Goal: Transaction & Acquisition: Purchase product/service

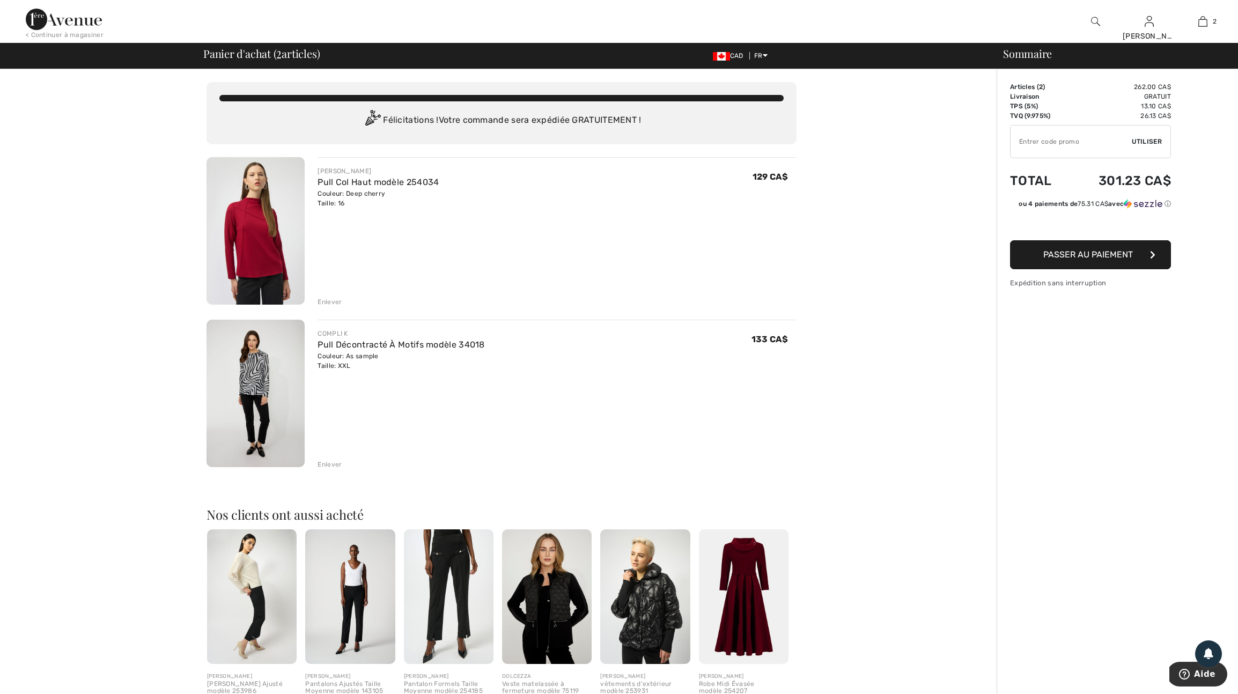
click at [258, 396] on img at bounding box center [256, 394] width 98 height 148
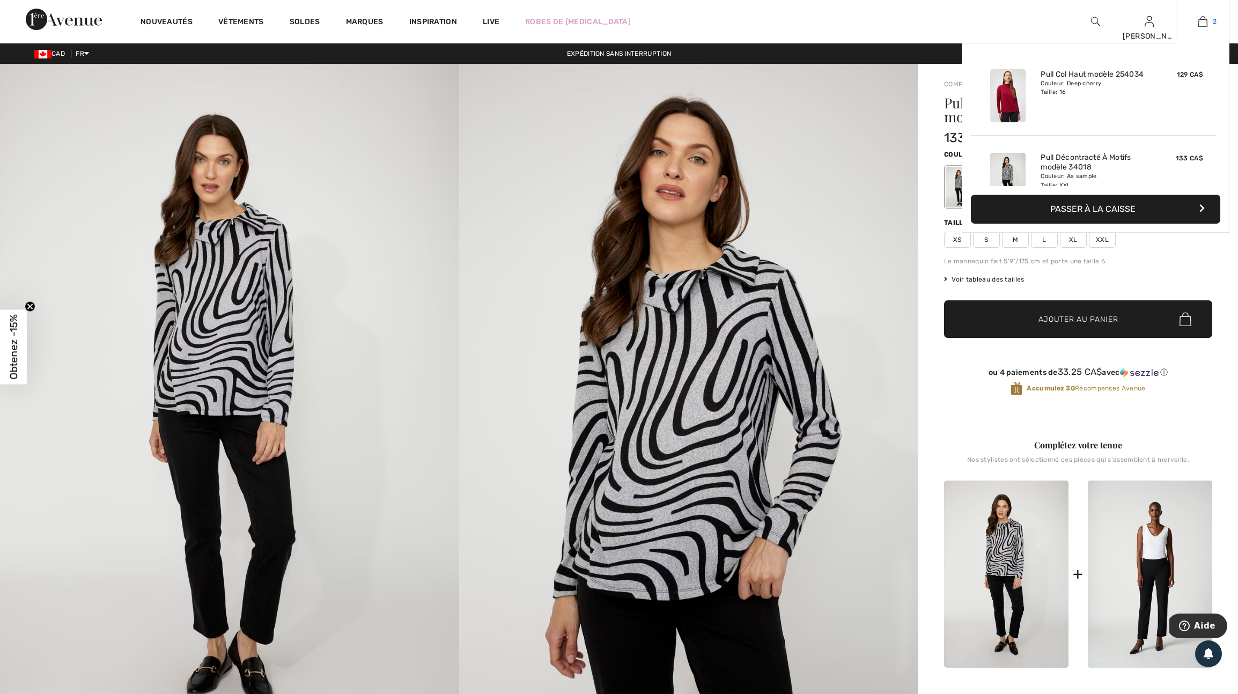
click at [1198, 23] on img at bounding box center [1202, 21] width 9 height 13
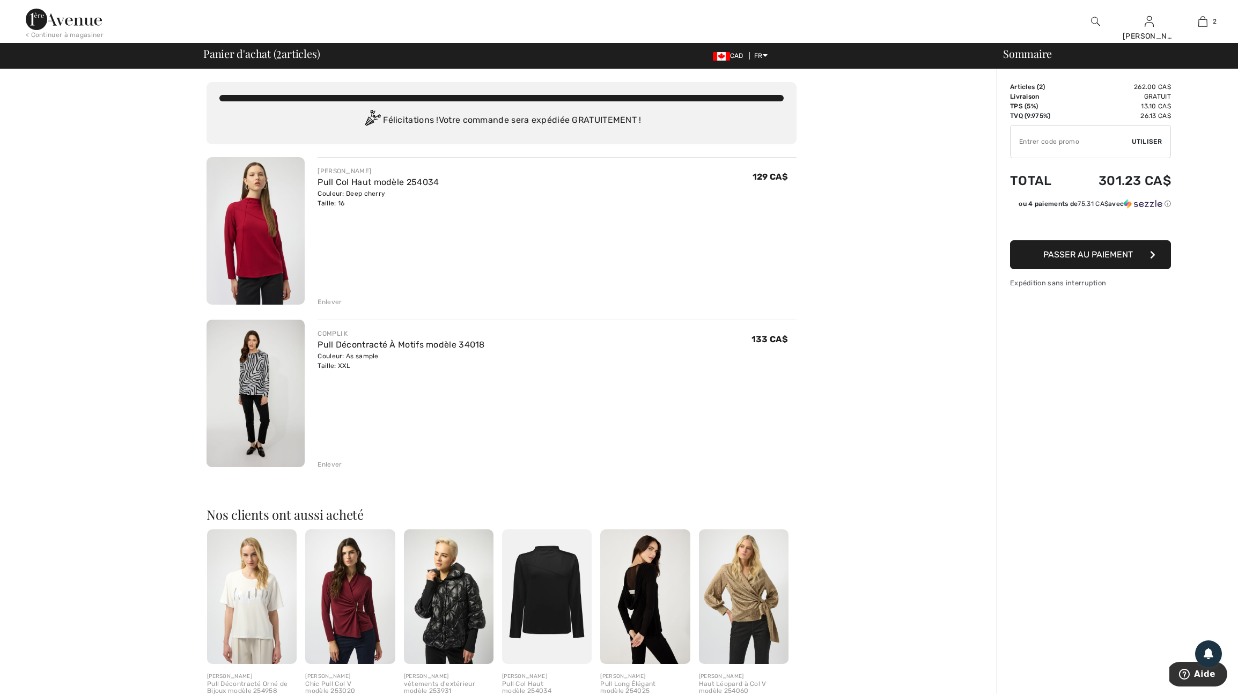
click at [327, 469] on div "Enlever" at bounding box center [330, 465] width 24 height 10
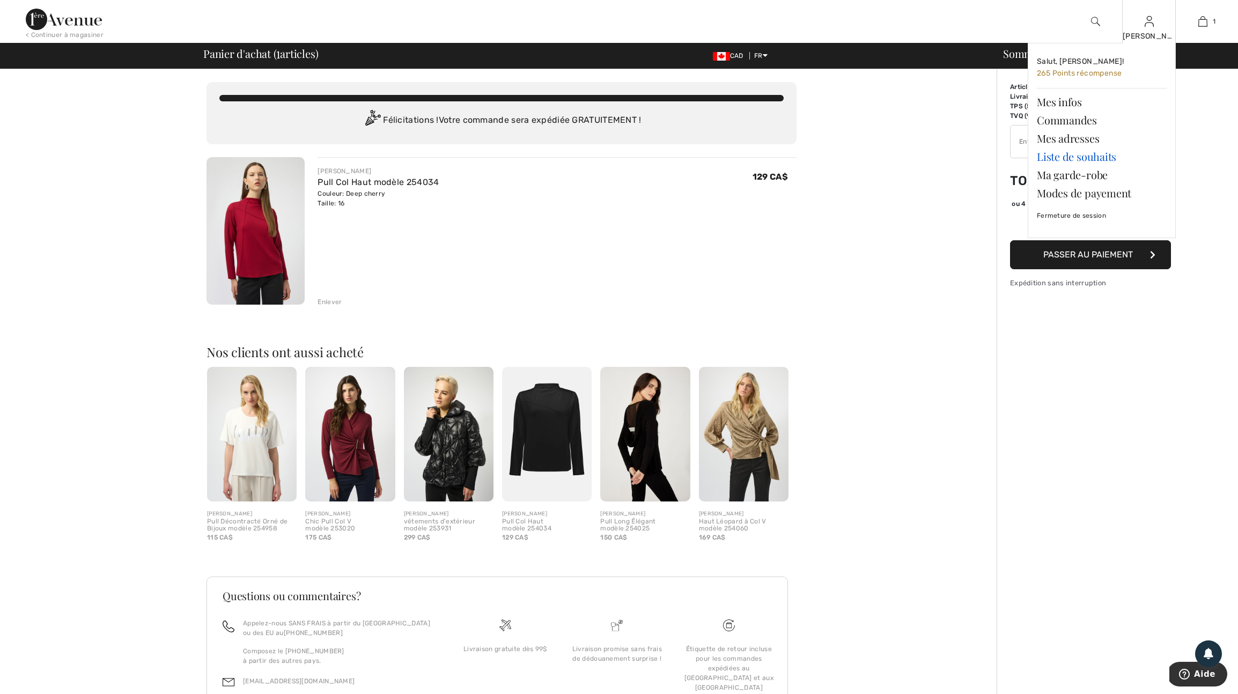
click at [1070, 159] on link "Liste de souhaits" at bounding box center [1102, 157] width 130 height 18
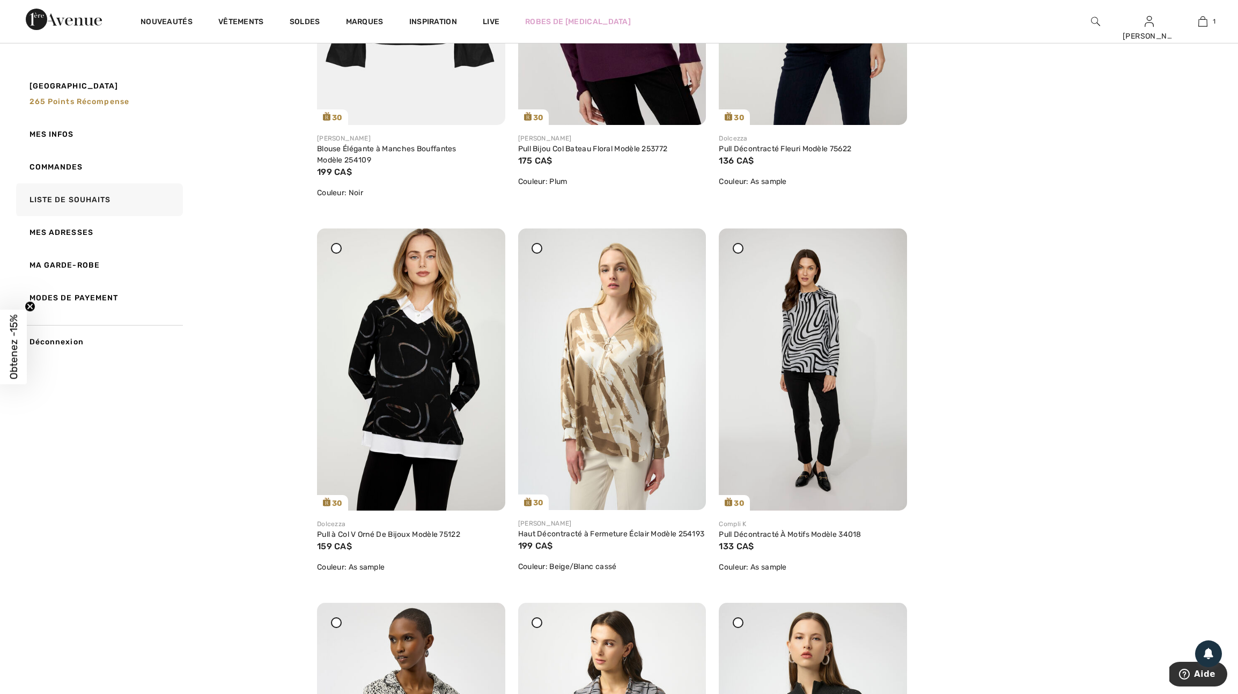
scroll to position [725, 0]
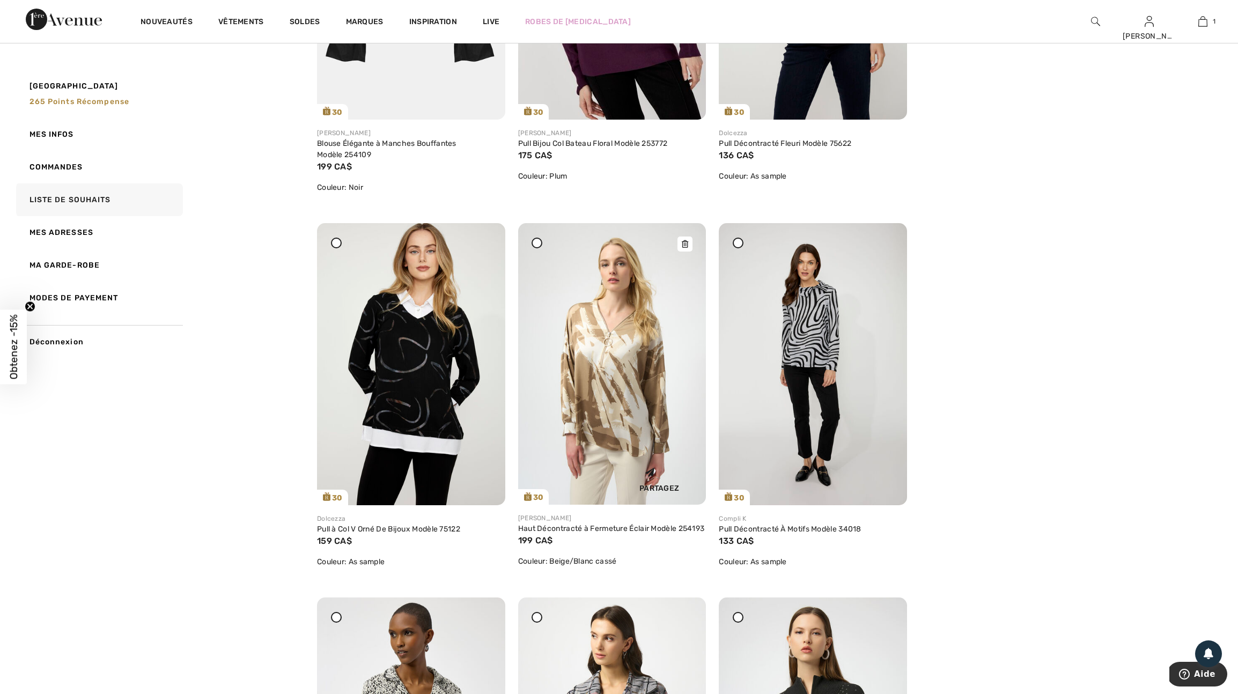
click at [686, 248] on icon at bounding box center [685, 244] width 6 height 8
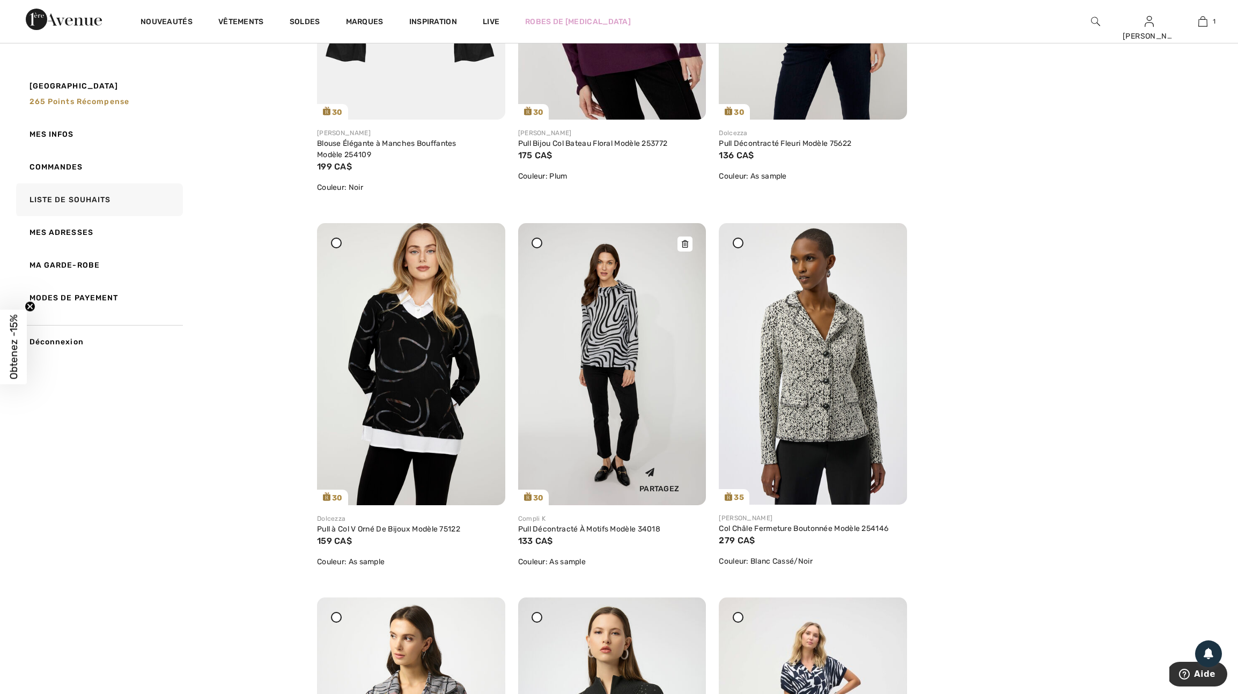
click at [684, 248] on icon at bounding box center [685, 244] width 6 height 8
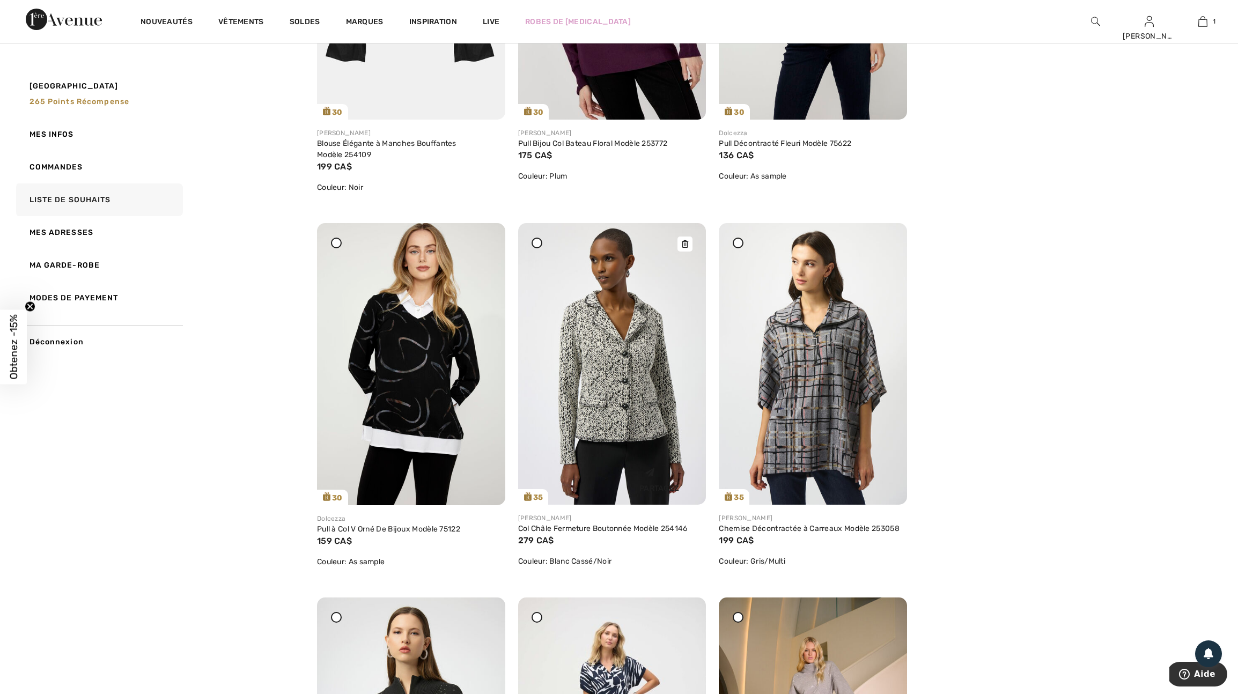
click at [685, 248] on icon at bounding box center [685, 244] width 6 height 8
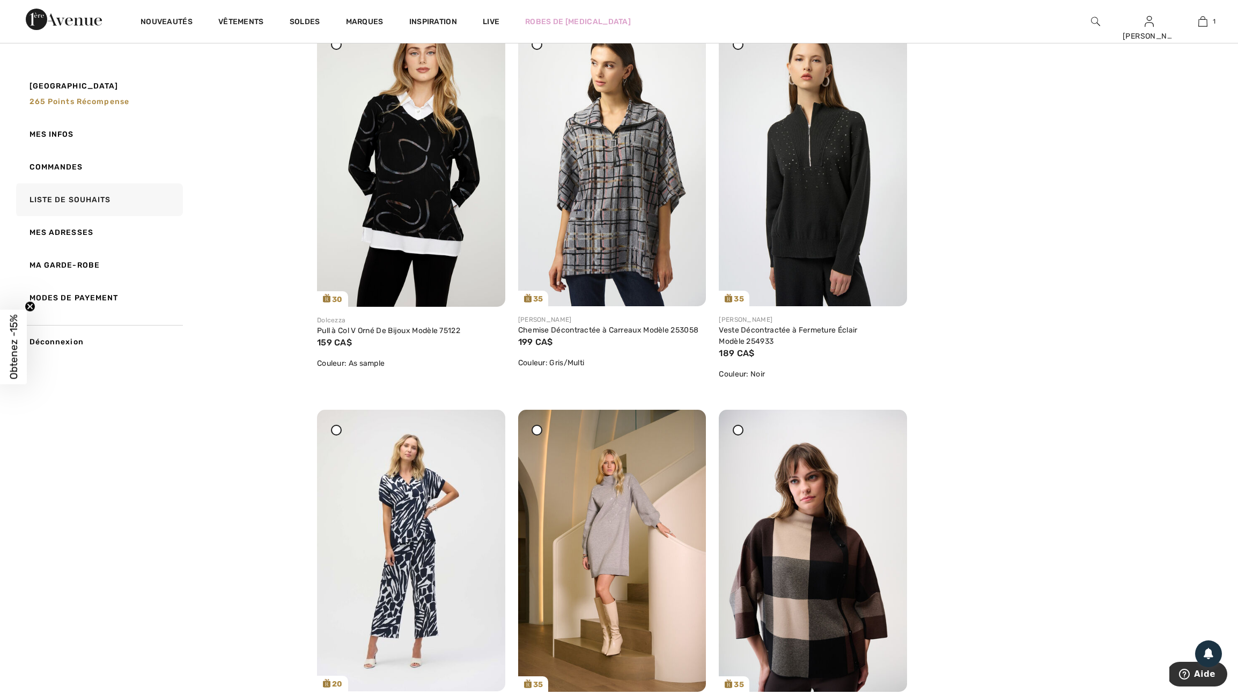
scroll to position [925, 0]
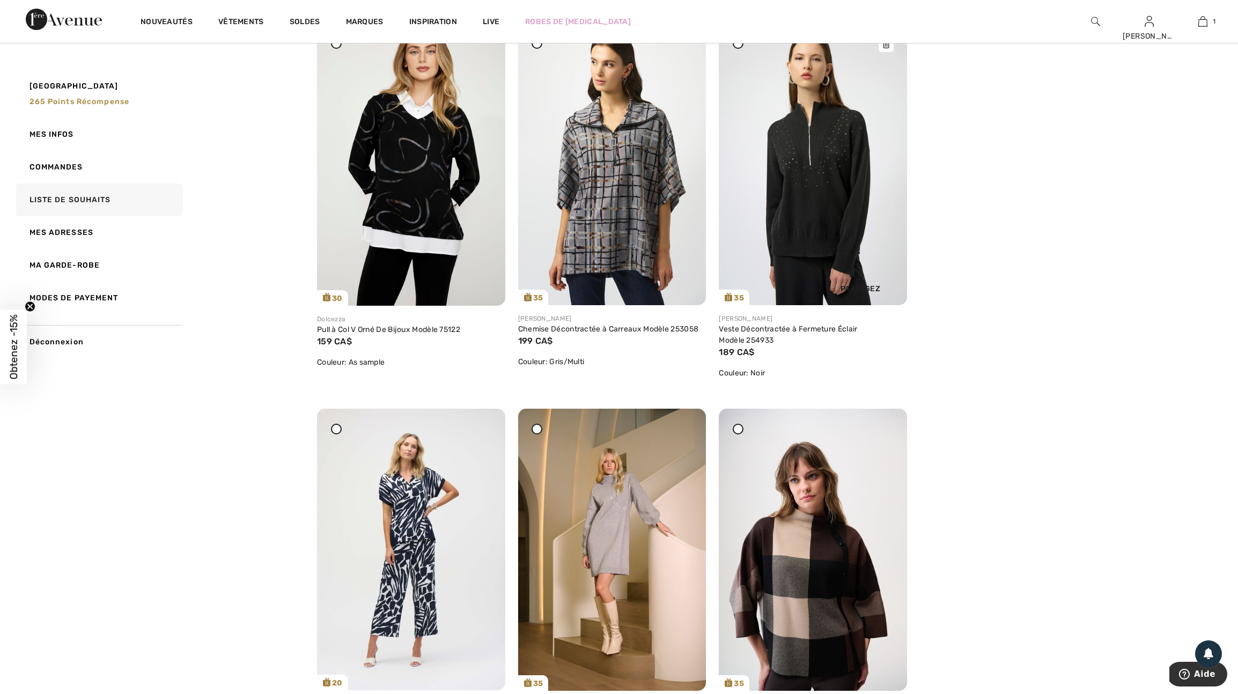
click at [885, 48] on icon at bounding box center [886, 45] width 6 height 8
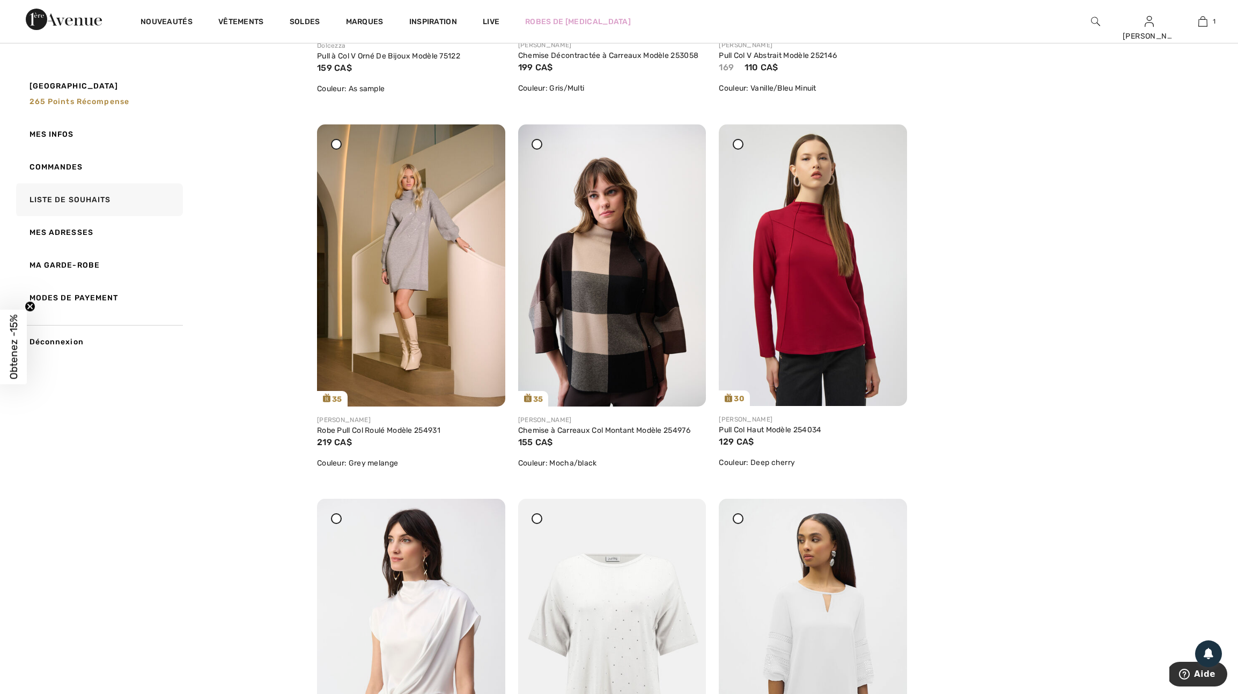
scroll to position [1200, 0]
click at [687, 148] on icon at bounding box center [685, 145] width 6 height 8
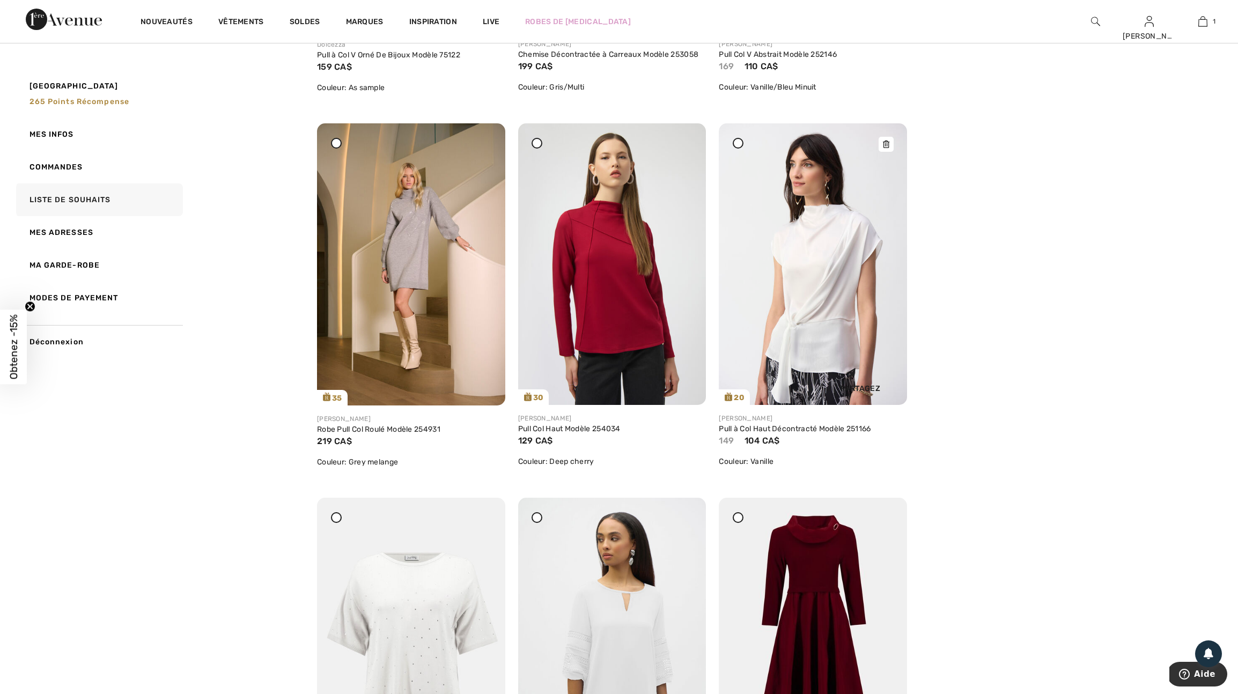
click at [886, 148] on icon at bounding box center [886, 145] width 6 height 8
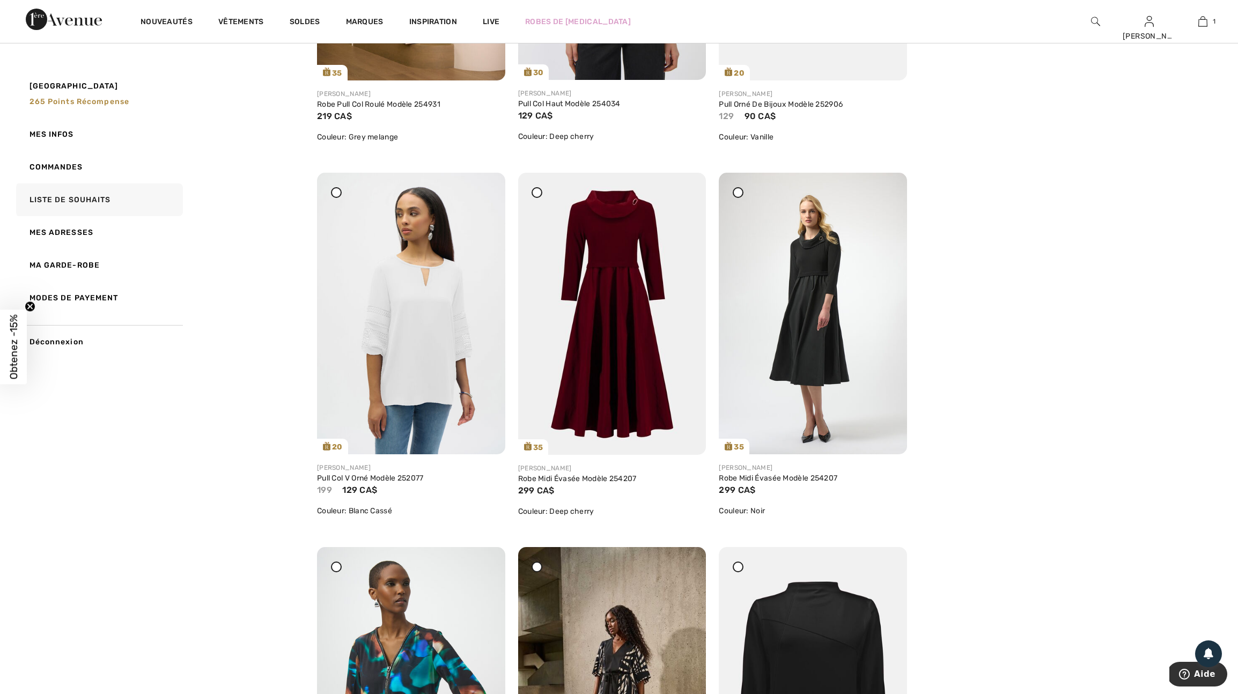
scroll to position [1527, 0]
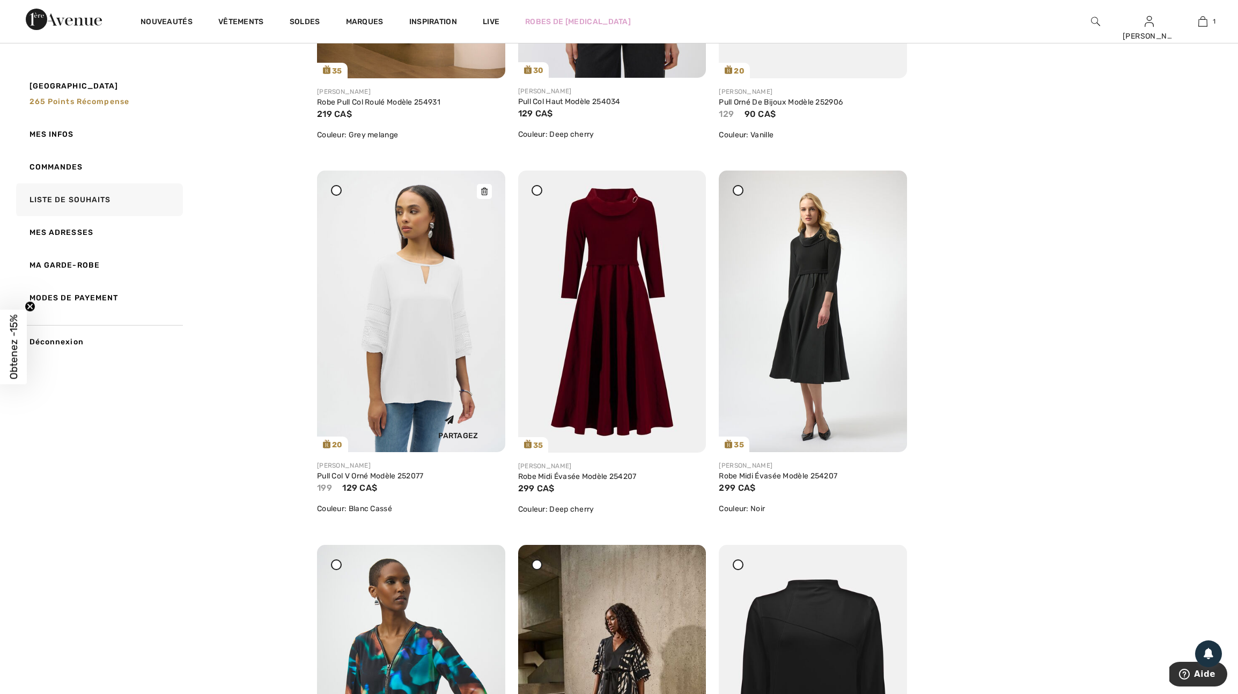
click at [482, 195] on icon at bounding box center [484, 192] width 6 height 8
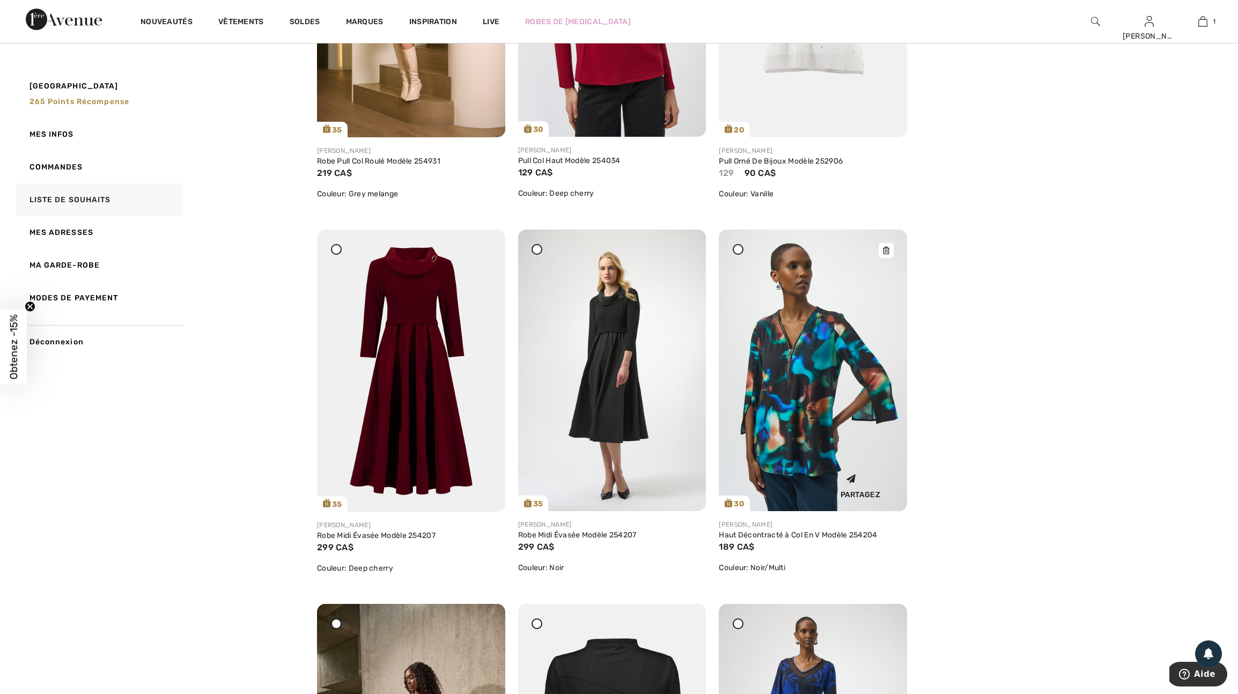
scroll to position [1464, 0]
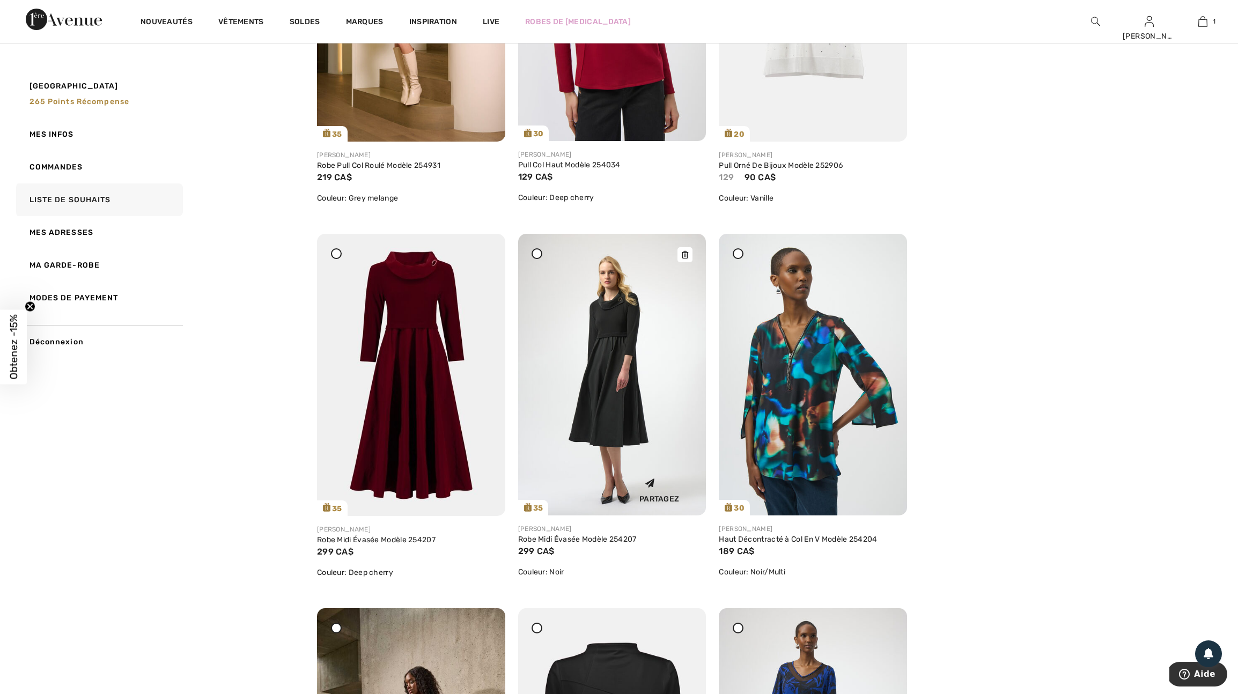
click at [683, 259] on icon at bounding box center [685, 255] width 6 height 8
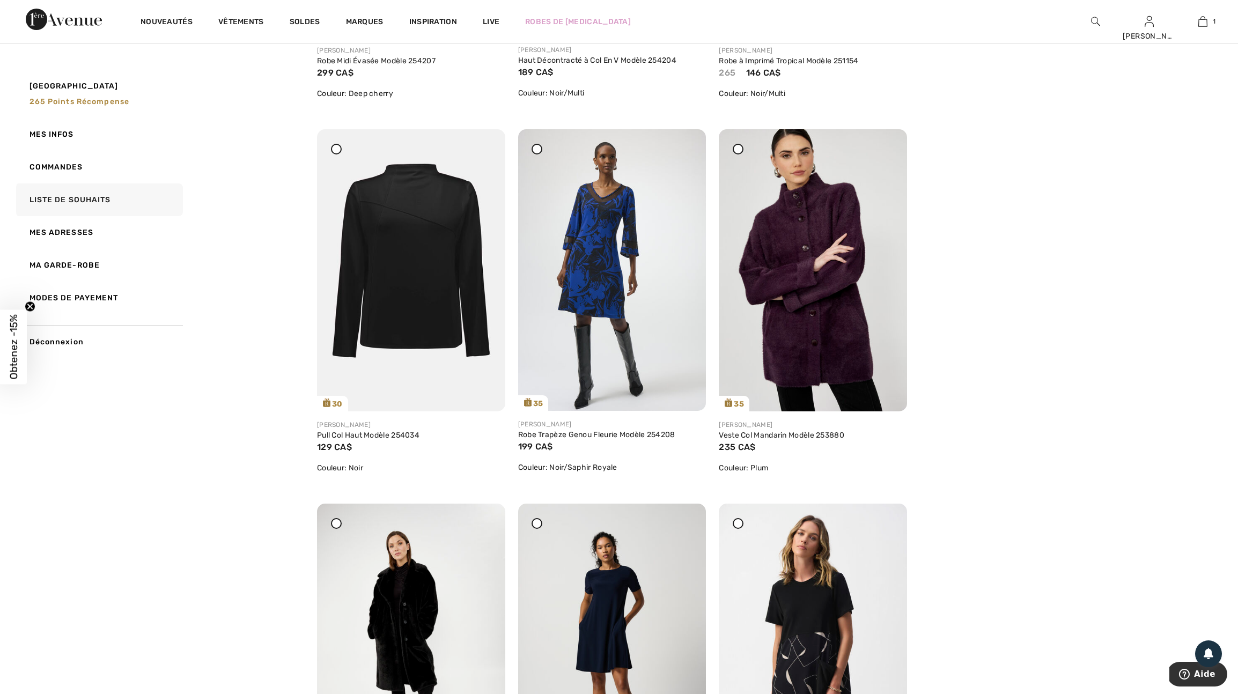
scroll to position [1944, 0]
click at [685, 153] on icon at bounding box center [685, 149] width 6 height 8
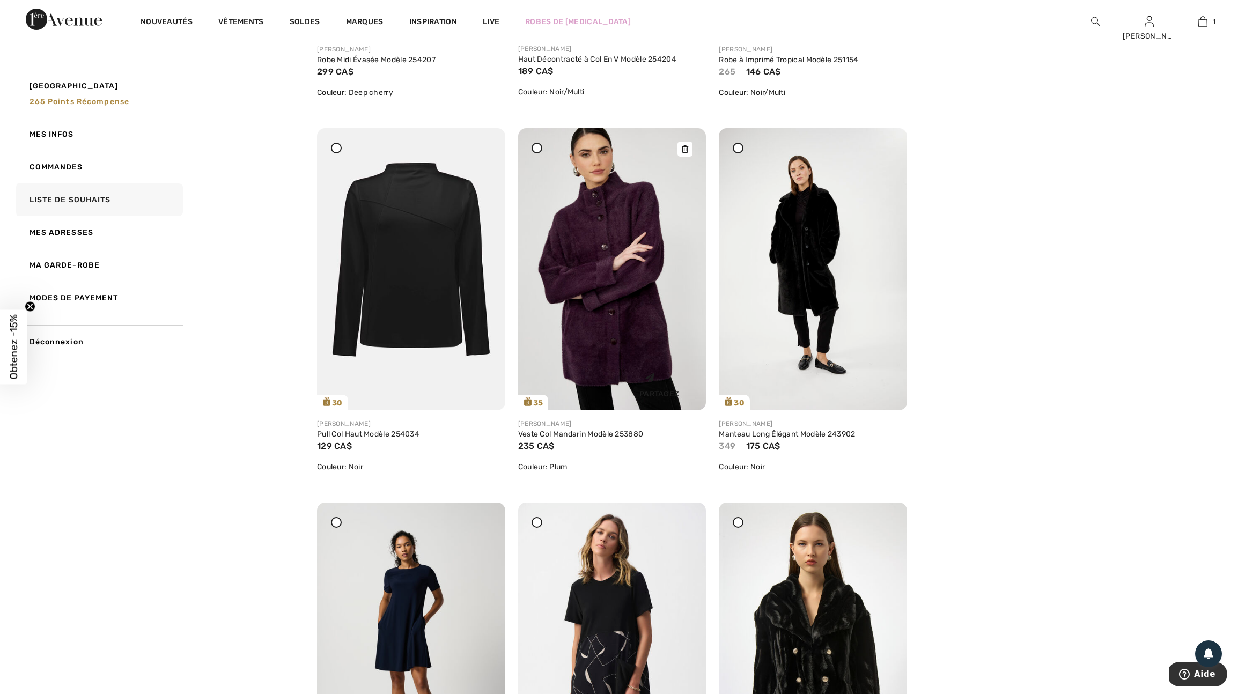
click at [688, 153] on icon at bounding box center [685, 149] width 6 height 8
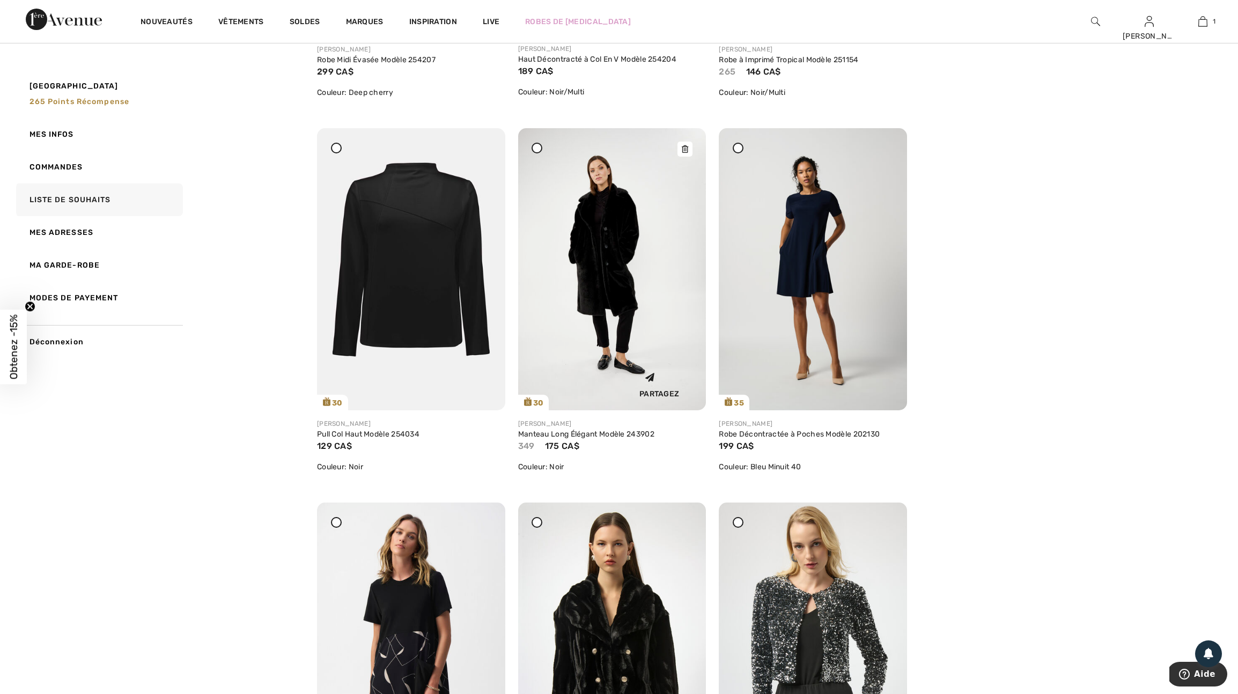
click at [564, 335] on img at bounding box center [612, 269] width 188 height 282
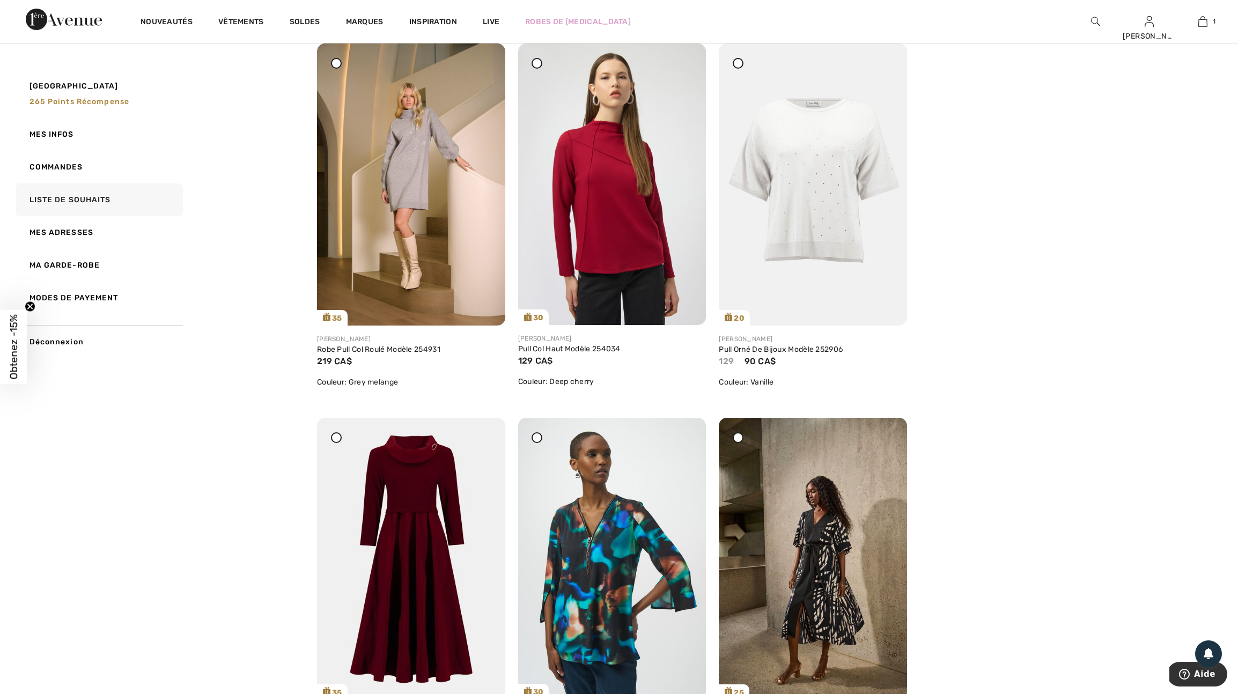
scroll to position [1248, 0]
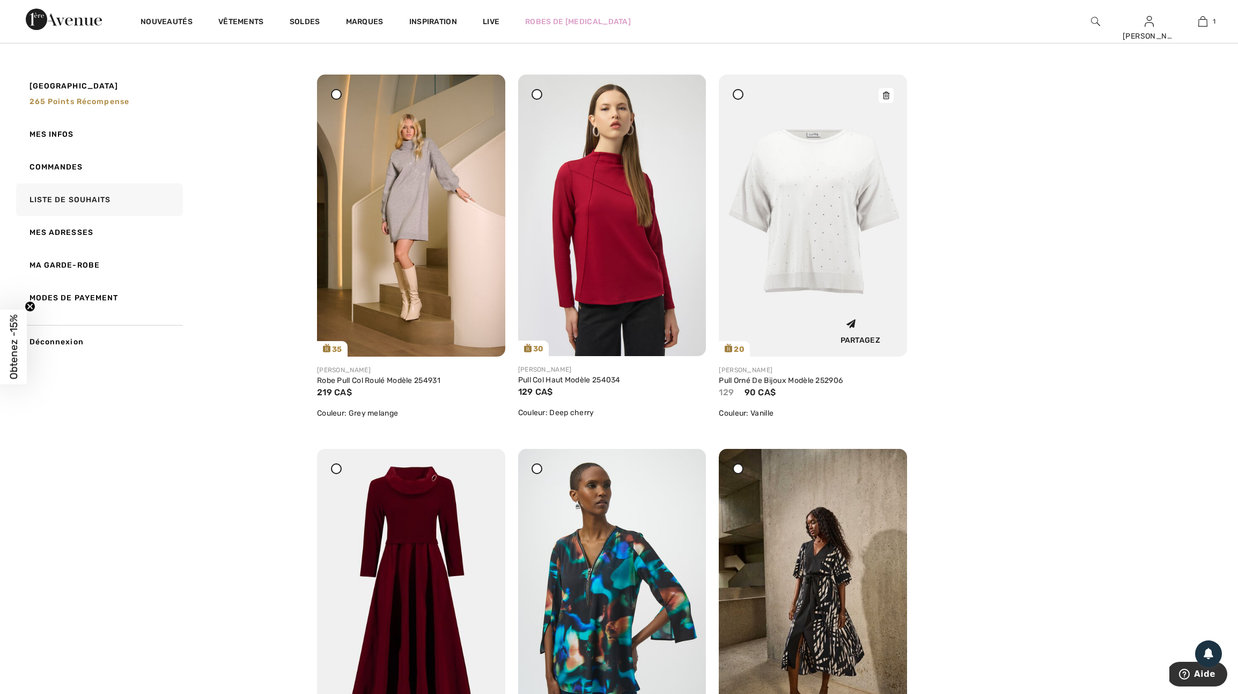
click at [885, 99] on icon at bounding box center [886, 96] width 6 height 8
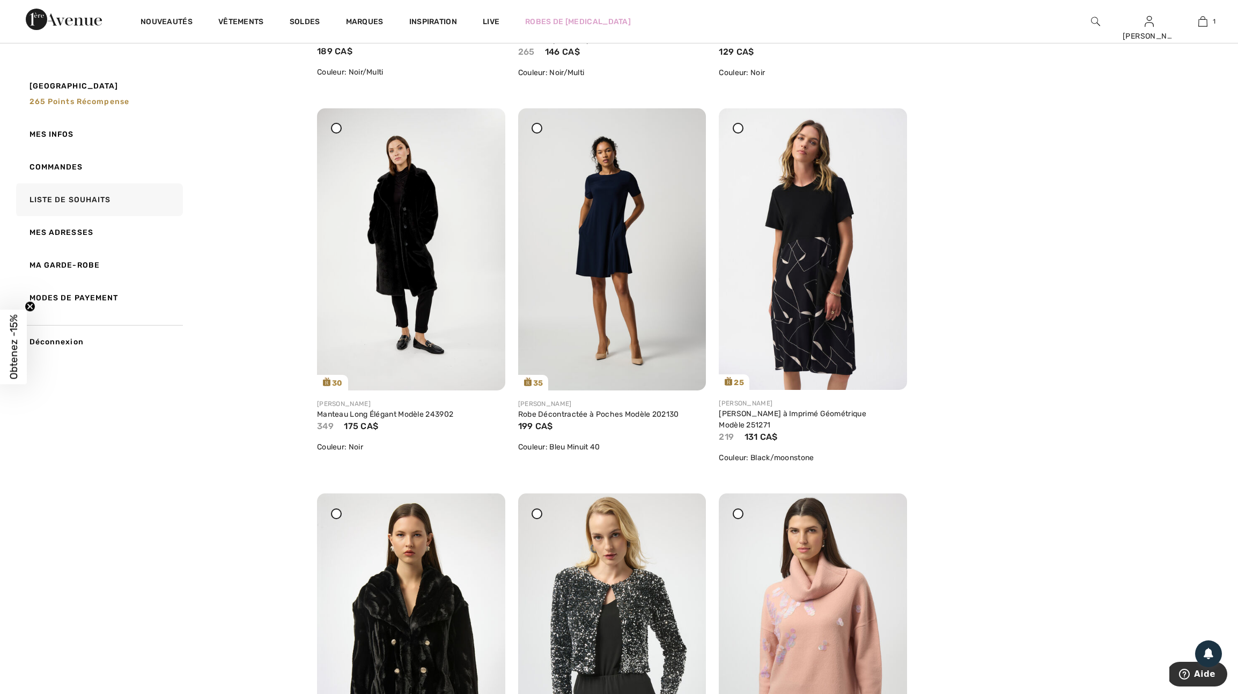
scroll to position [1964, 0]
click at [683, 133] on icon at bounding box center [685, 129] width 6 height 8
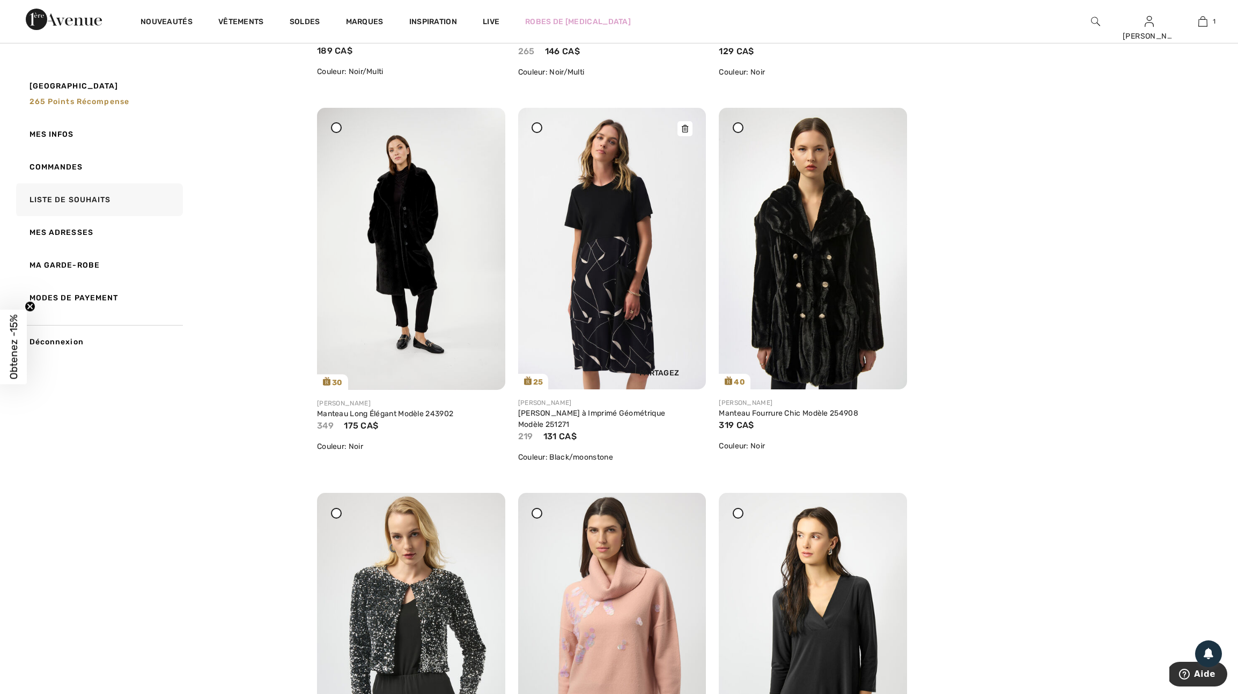
click at [685, 133] on icon at bounding box center [685, 129] width 6 height 8
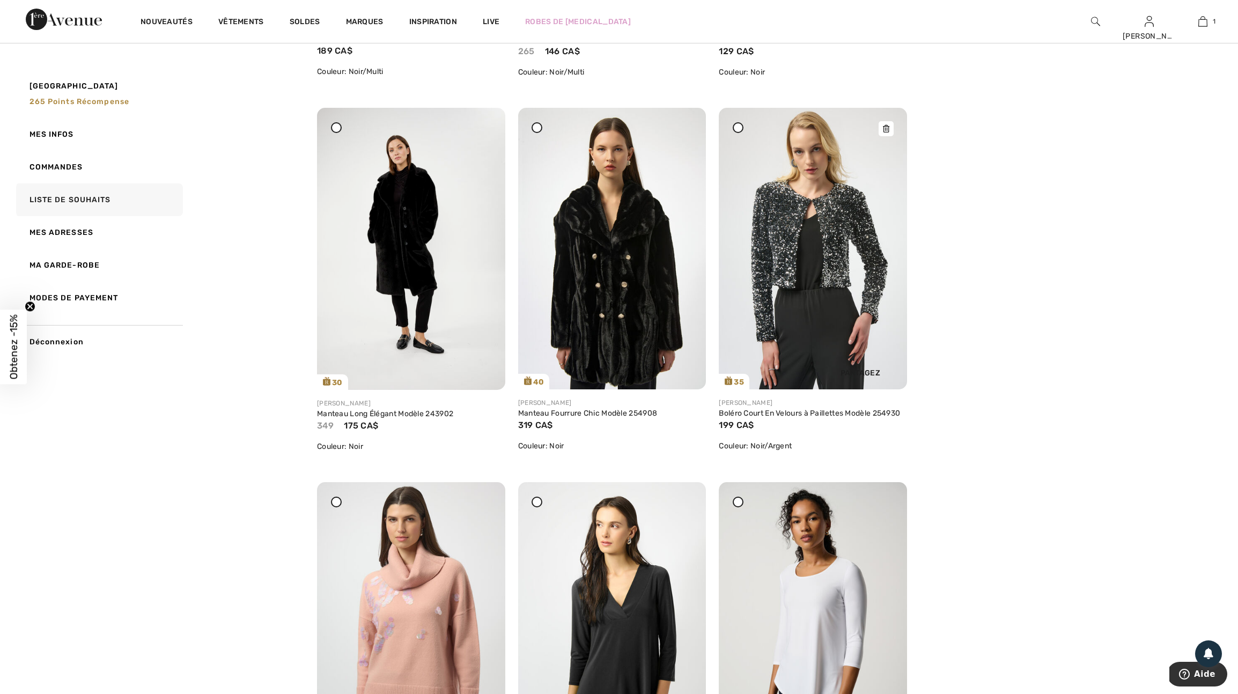
click at [887, 133] on icon at bounding box center [886, 129] width 6 height 8
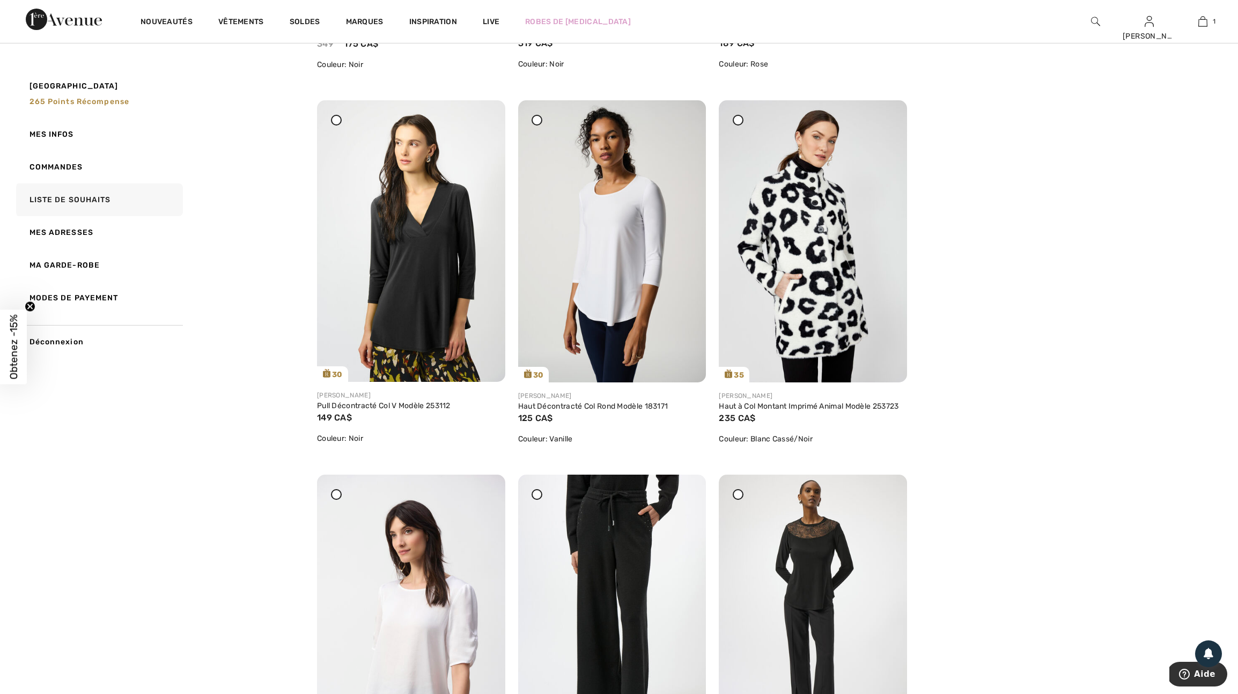
scroll to position [2347, 0]
click at [687, 124] on icon at bounding box center [685, 120] width 6 height 8
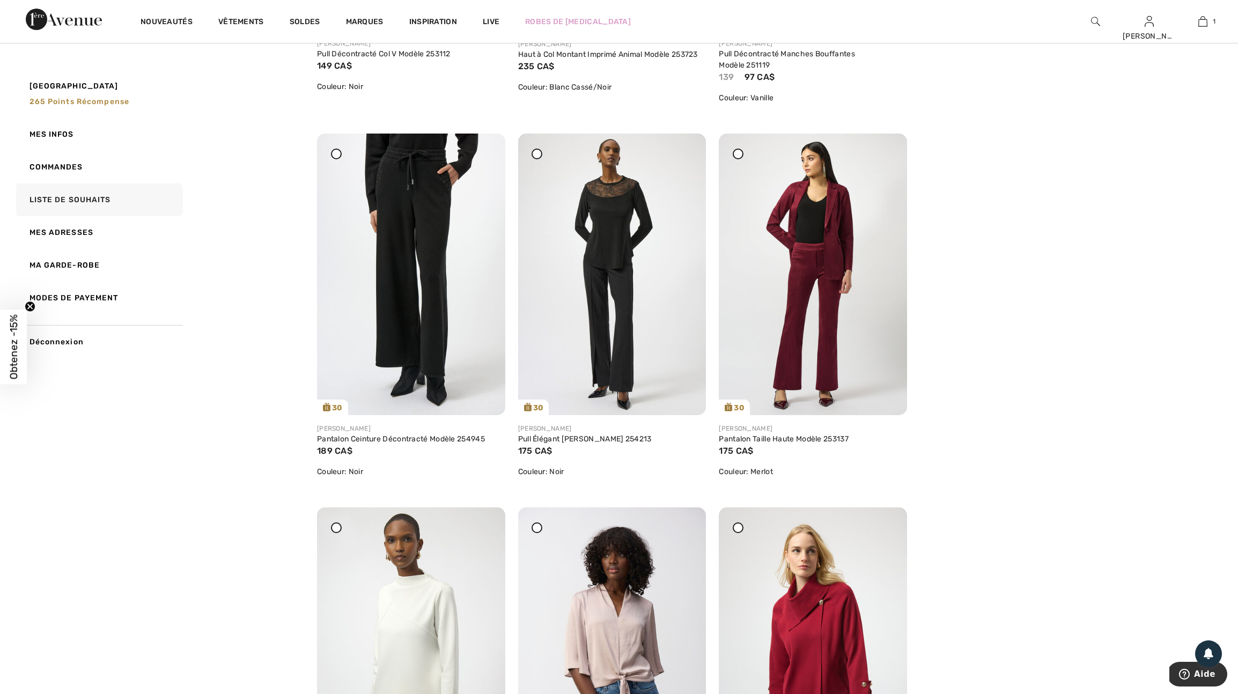
scroll to position [2703, 0]
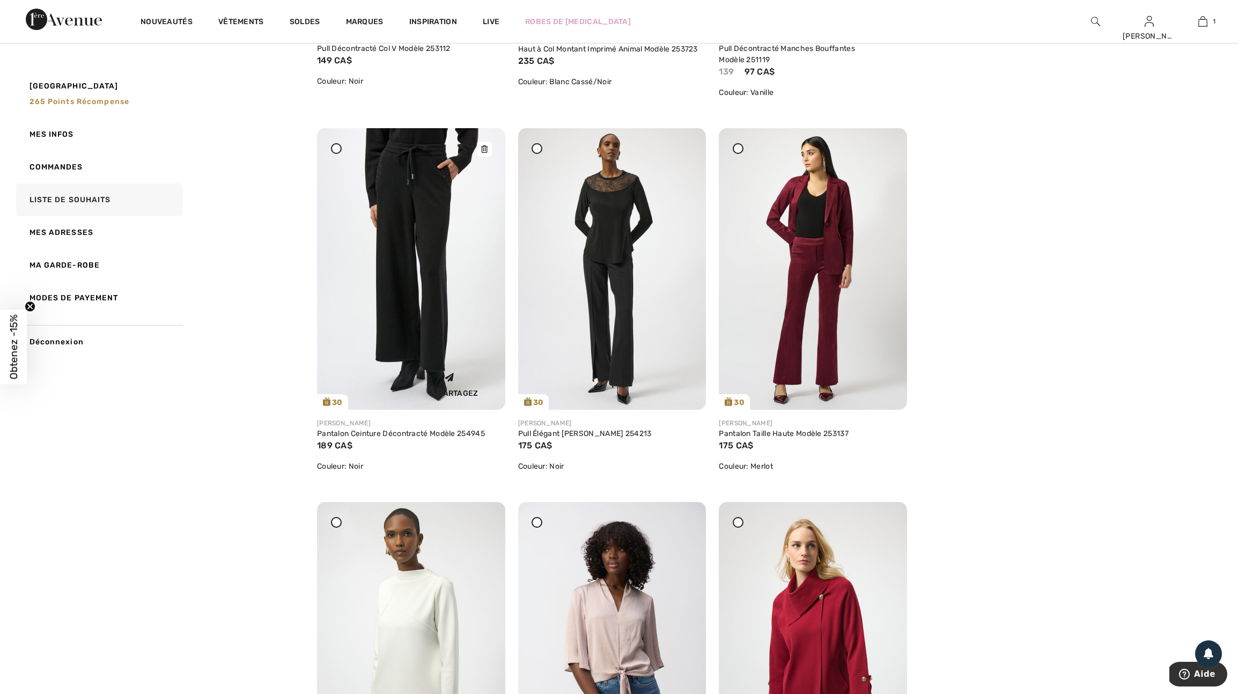
click at [487, 153] on icon at bounding box center [484, 149] width 6 height 8
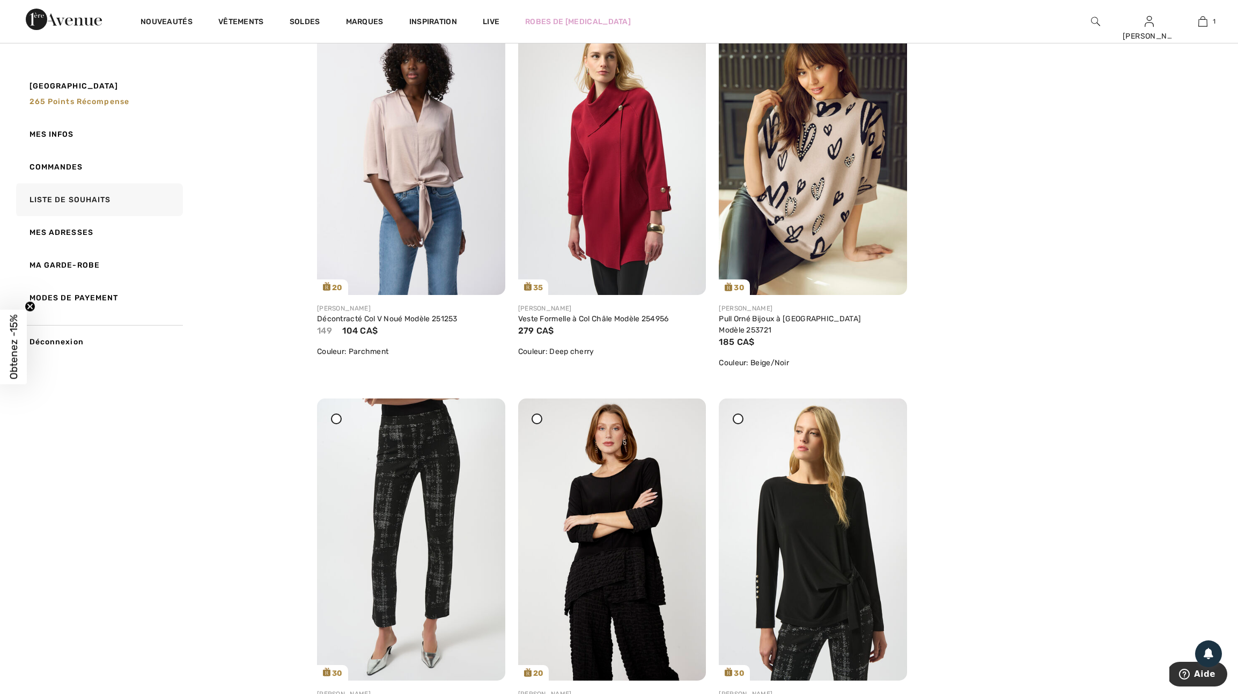
scroll to position [3200, 0]
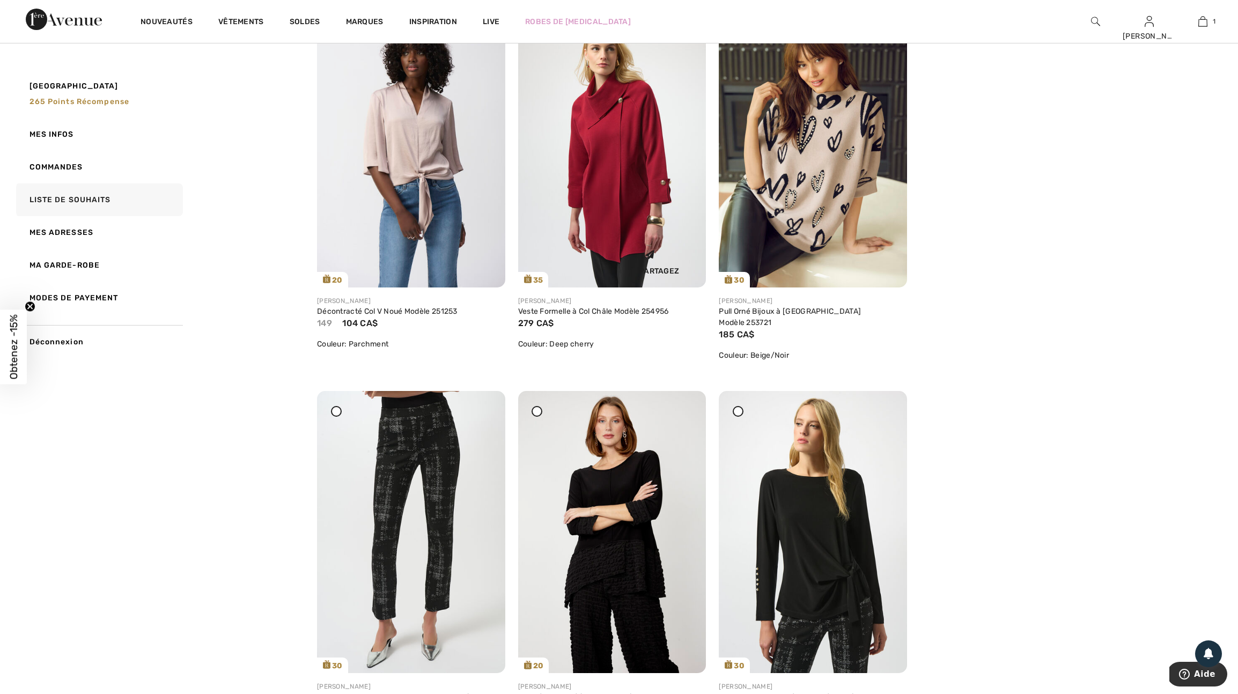
click at [688, 30] on icon at bounding box center [685, 27] width 6 height 8
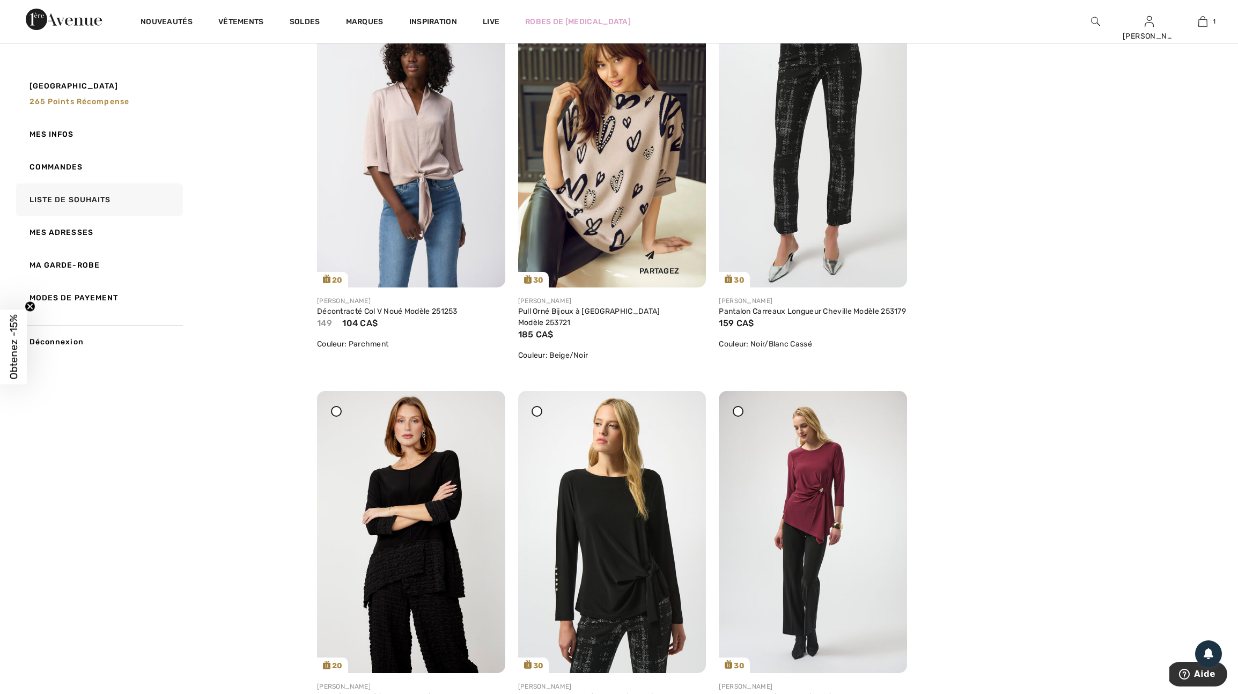
click at [687, 30] on icon at bounding box center [685, 27] width 6 height 8
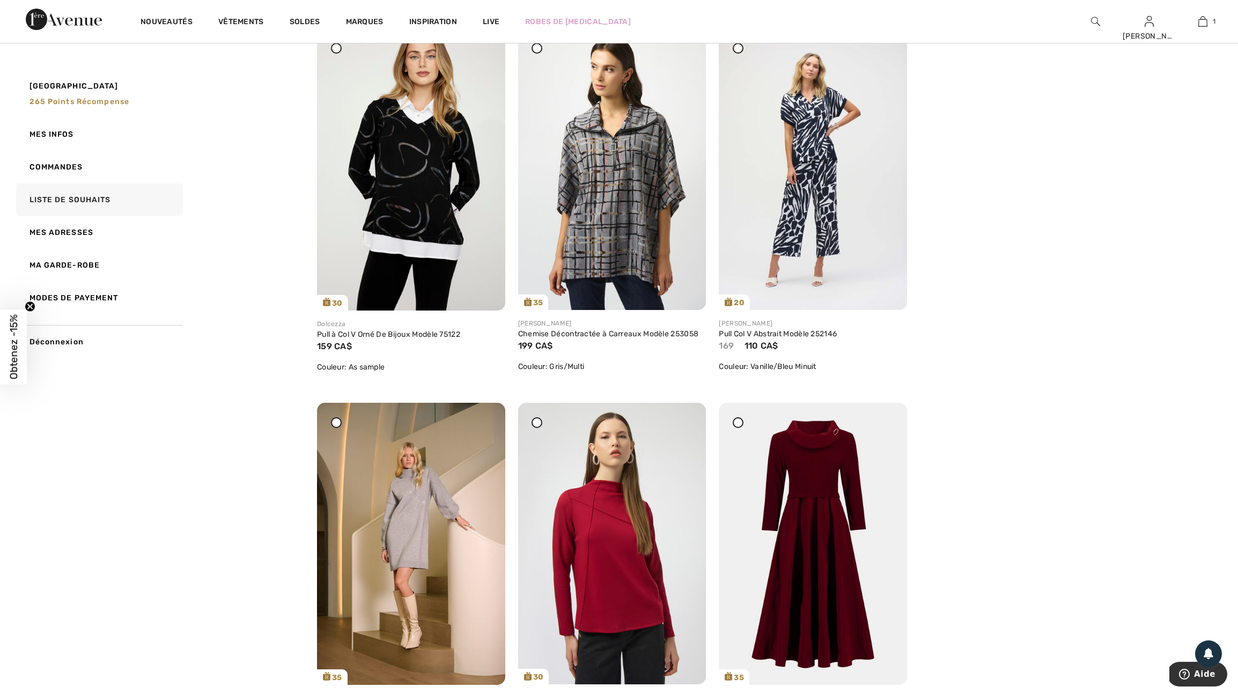
scroll to position [763, 0]
